Goal: Task Accomplishment & Management: Manage account settings

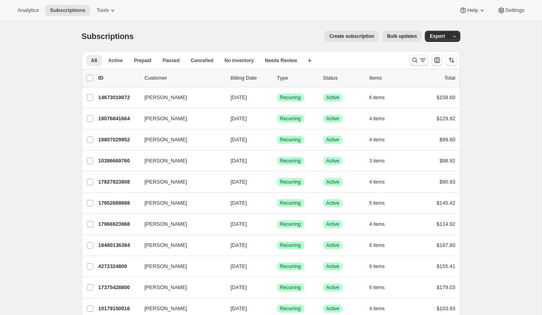
click at [420, 63] on icon "Search and filter results" at bounding box center [423, 60] width 8 height 8
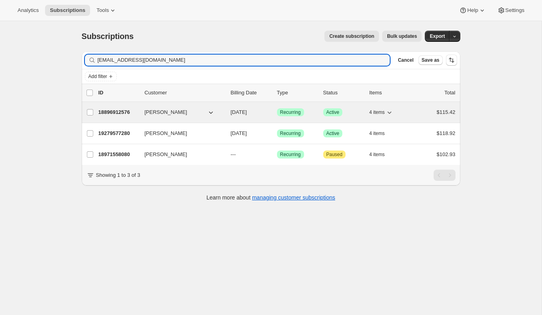
type input "[EMAIL_ADDRESS][DOMAIN_NAME]"
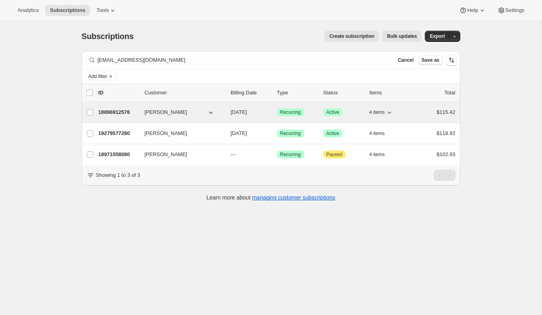
click at [117, 114] on p "18896912576" at bounding box center [118, 112] width 40 height 8
